Goal: Task Accomplishment & Management: Manage account settings

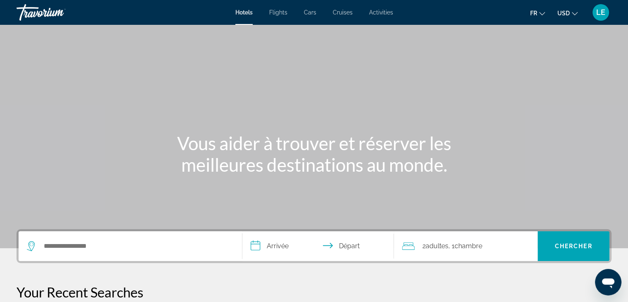
click at [598, 12] on span "LE" at bounding box center [600, 12] width 9 height 8
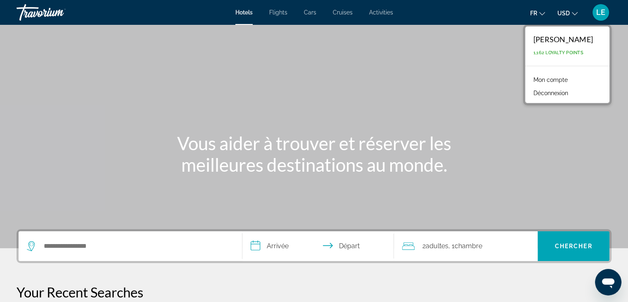
click at [557, 79] on link "Mon compte" at bounding box center [551, 79] width 43 height 11
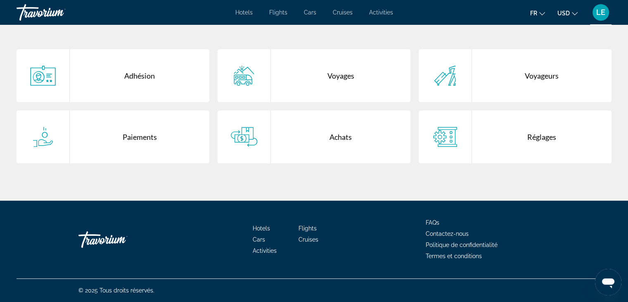
scroll to position [198, 0]
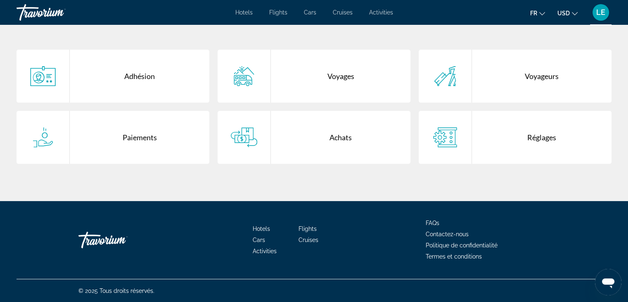
click at [101, 130] on div "Paiements" at bounding box center [140, 137] width 140 height 53
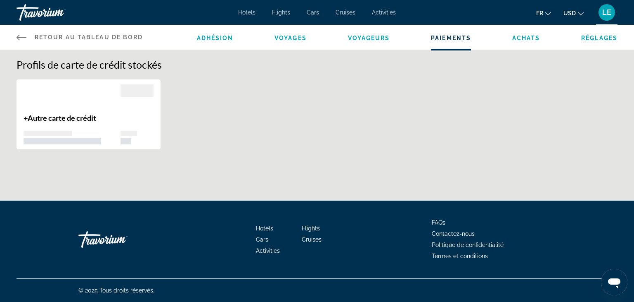
click at [526, 42] on div "Adhésion Voyages Voyageurs Paiements Achats Réglages" at bounding box center [407, 37] width 421 height 25
click at [526, 38] on span "Achats" at bounding box center [527, 38] width 28 height 7
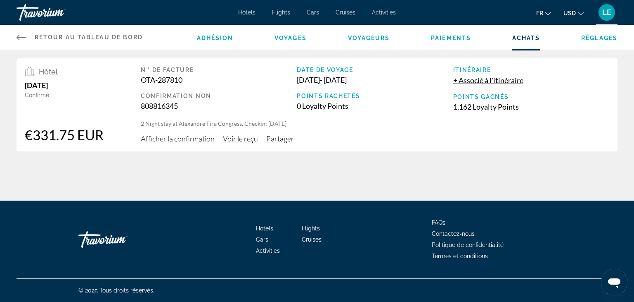
click at [245, 139] on span "Voir le reçu" at bounding box center [240, 138] width 35 height 9
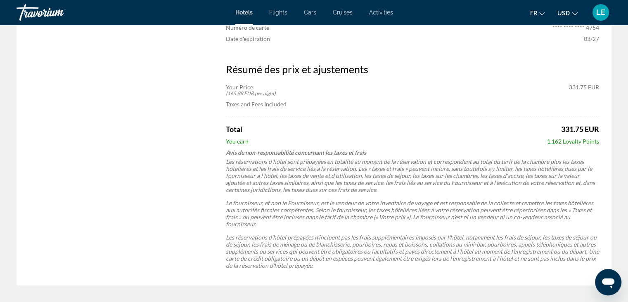
scroll to position [316, 0]
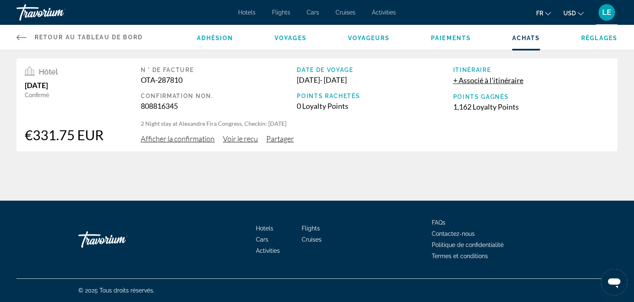
click at [228, 140] on span "Voir le reçu" at bounding box center [240, 138] width 35 height 9
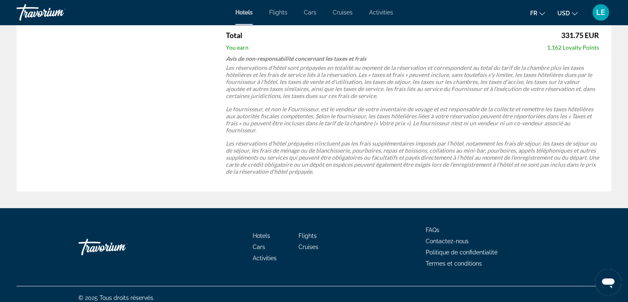
scroll to position [398, 0]
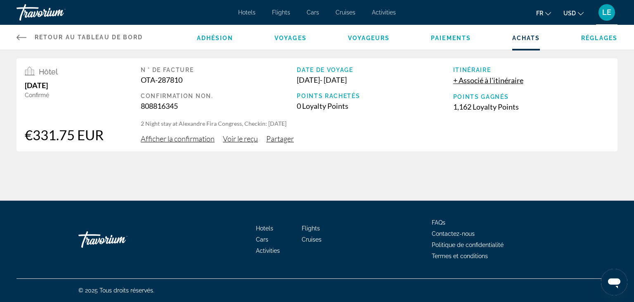
click at [180, 140] on span "Afficher la confirmation" at bounding box center [178, 138] width 74 height 9
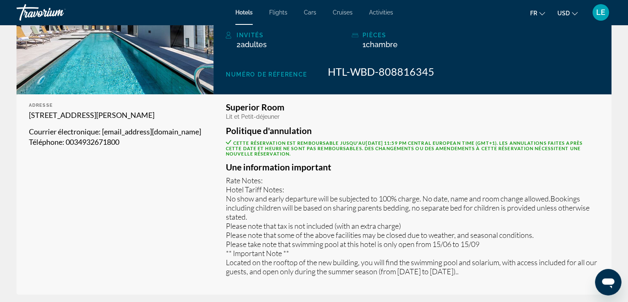
scroll to position [304, 0]
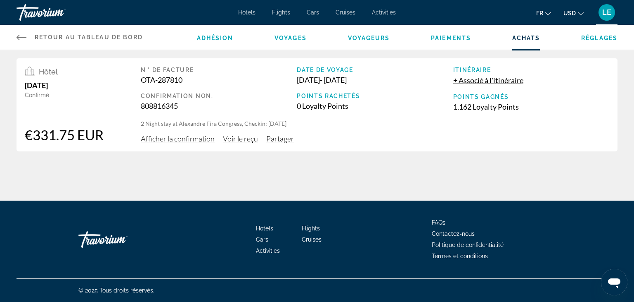
click at [503, 76] on span "+ Associé à l'itinéraire" at bounding box center [489, 80] width 70 height 9
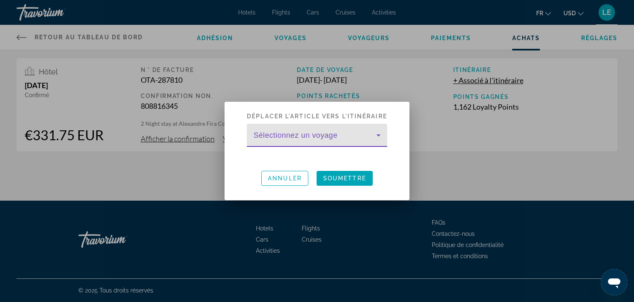
click at [299, 137] on span at bounding box center [315, 138] width 123 height 10
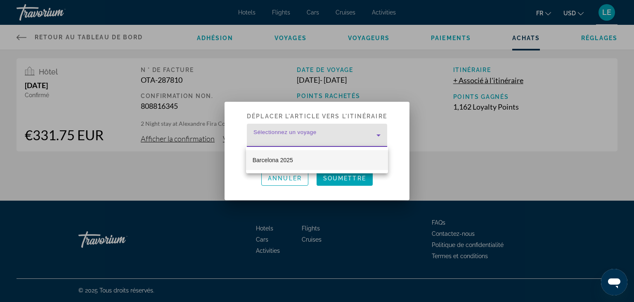
click at [280, 157] on span "Barcelona 2025" at bounding box center [273, 160] width 40 height 10
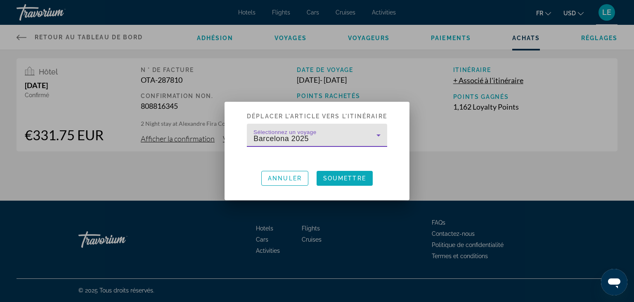
click at [332, 172] on span at bounding box center [345, 178] width 56 height 20
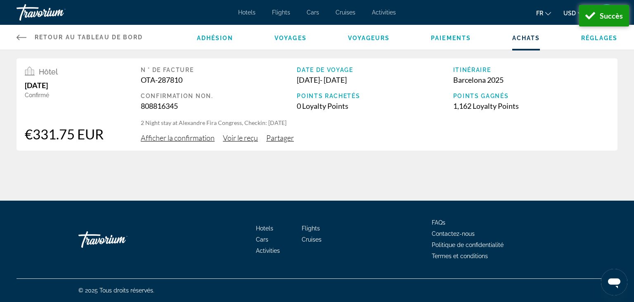
click at [282, 42] on div "Adhésion Voyages Voyageurs Paiements Achats Réglages" at bounding box center [407, 37] width 421 height 25
click at [288, 38] on span "Voyages" at bounding box center [291, 38] width 32 height 7
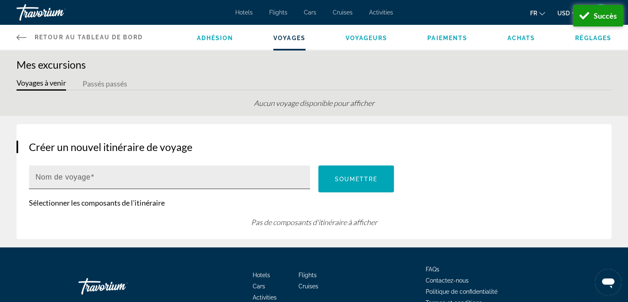
click at [257, 180] on input "Nom de voyage" at bounding box center [172, 181] width 273 height 10
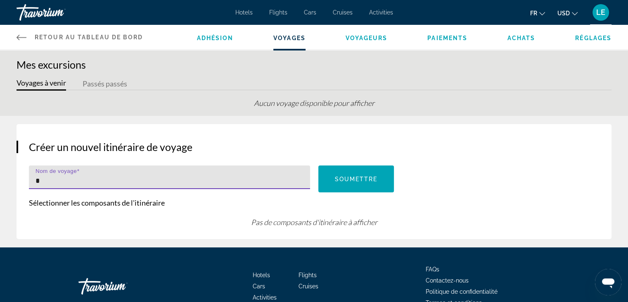
type input "*"
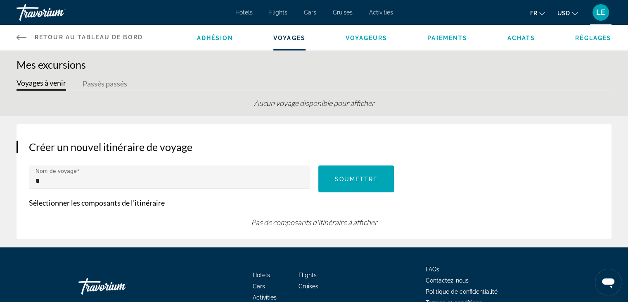
click at [81, 81] on div "Voyages à venir Passés passés" at bounding box center [314, 83] width 595 height 13
click at [114, 81] on button "Passés passés" at bounding box center [105, 84] width 45 height 13
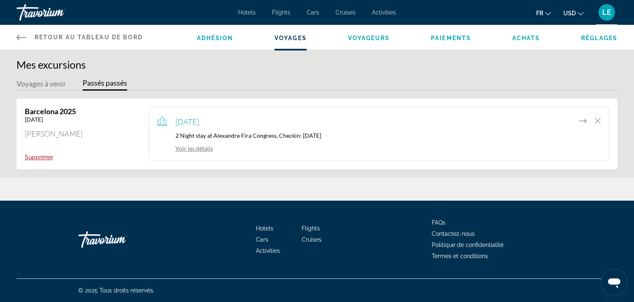
click at [307, 141] on div "[DATE] 2 Night stay at [PERSON_NAME] Congress, Checkin: [DATE] Voir les détails" at bounding box center [379, 133] width 444 height 37
click at [197, 150] on link "Voir les détails" at bounding box center [185, 148] width 56 height 7
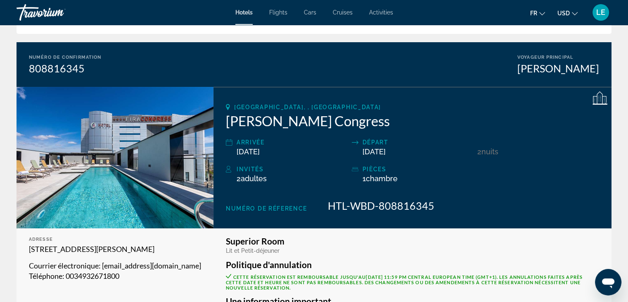
scroll to position [59, 0]
